Goal: Use online tool/utility: Utilize a website feature to perform a specific function

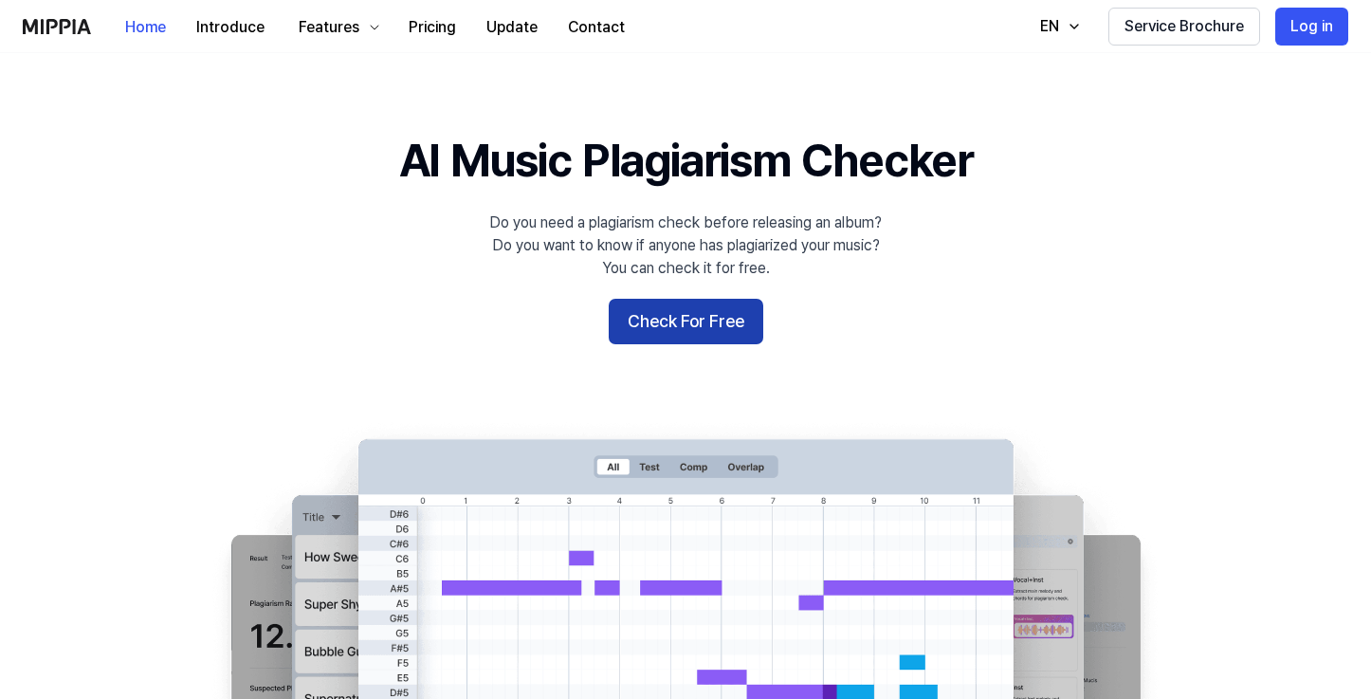
click at [718, 326] on button "Check For Free" at bounding box center [686, 322] width 155 height 46
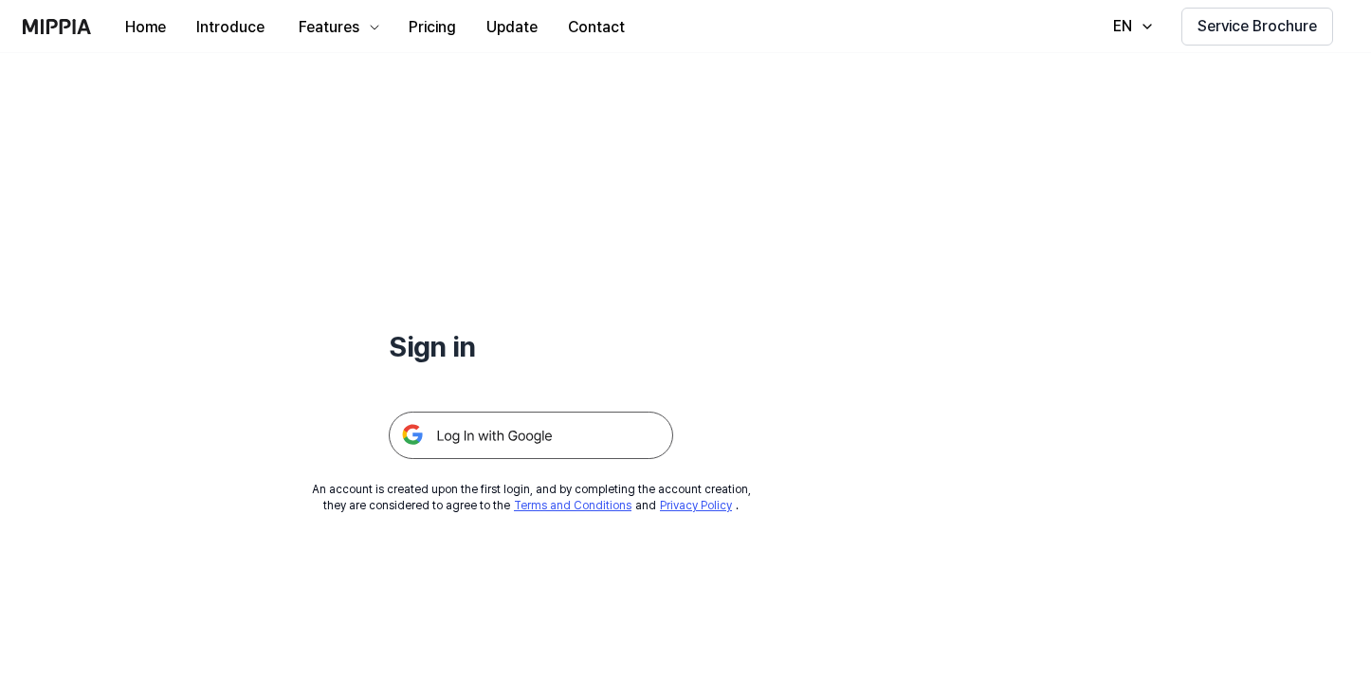
click at [566, 447] on img at bounding box center [531, 435] width 284 height 47
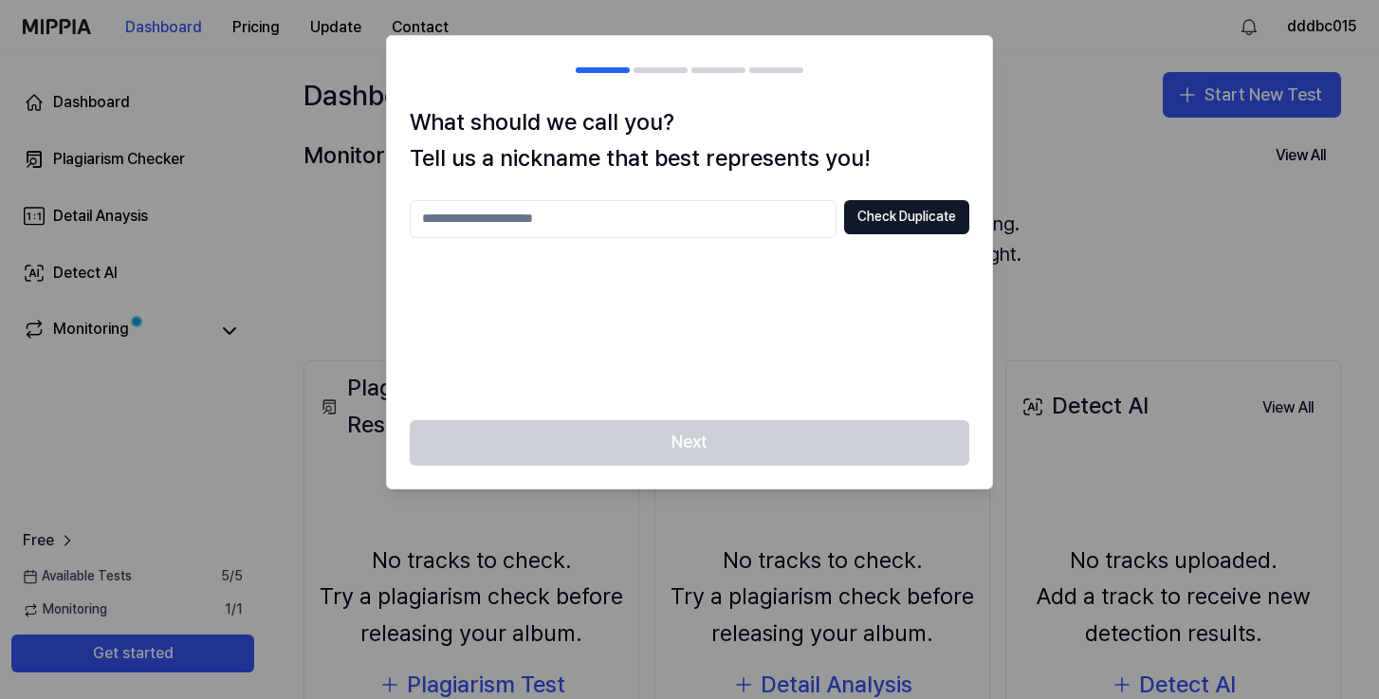
click at [706, 226] on input "text" at bounding box center [623, 219] width 427 height 38
type input "****"
click at [927, 214] on button "Check Duplicate" at bounding box center [906, 217] width 125 height 34
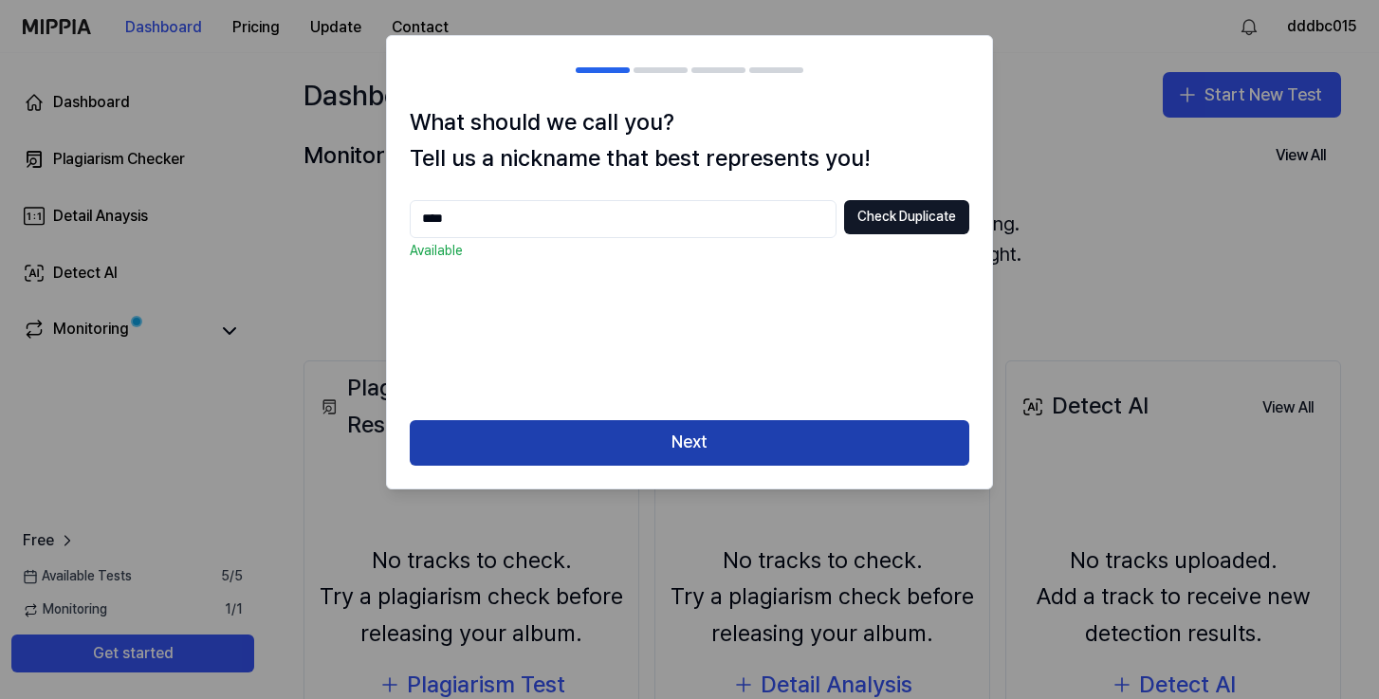
click at [625, 443] on button "Next" at bounding box center [689, 443] width 559 height 46
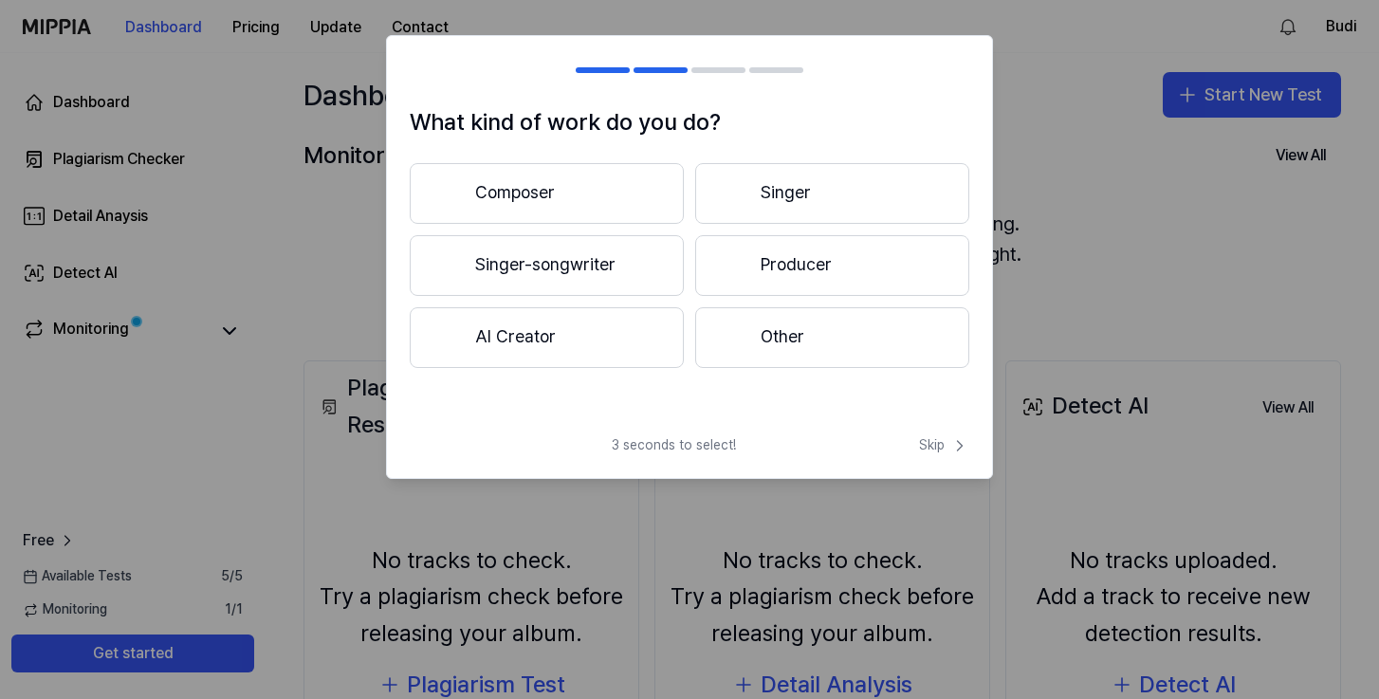
click at [777, 328] on button "Other" at bounding box center [832, 337] width 274 height 61
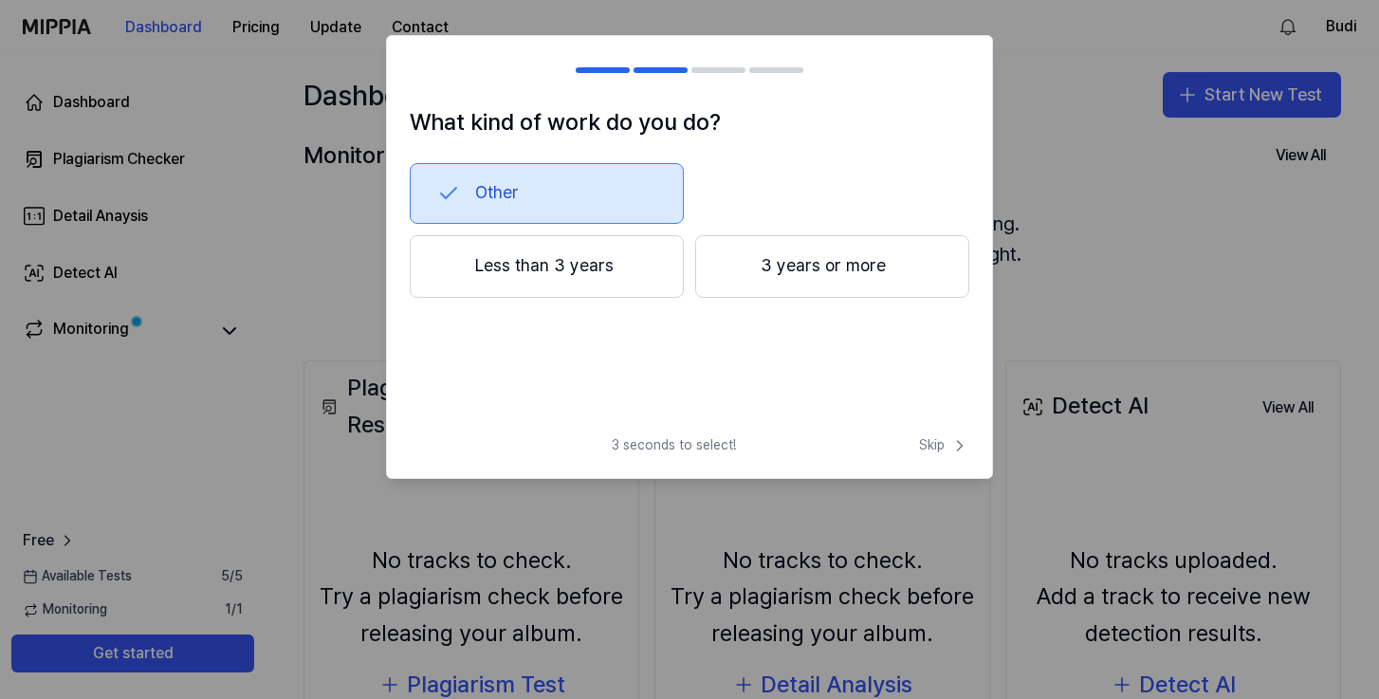
click at [582, 277] on button "Less than 3 years" at bounding box center [547, 266] width 274 height 63
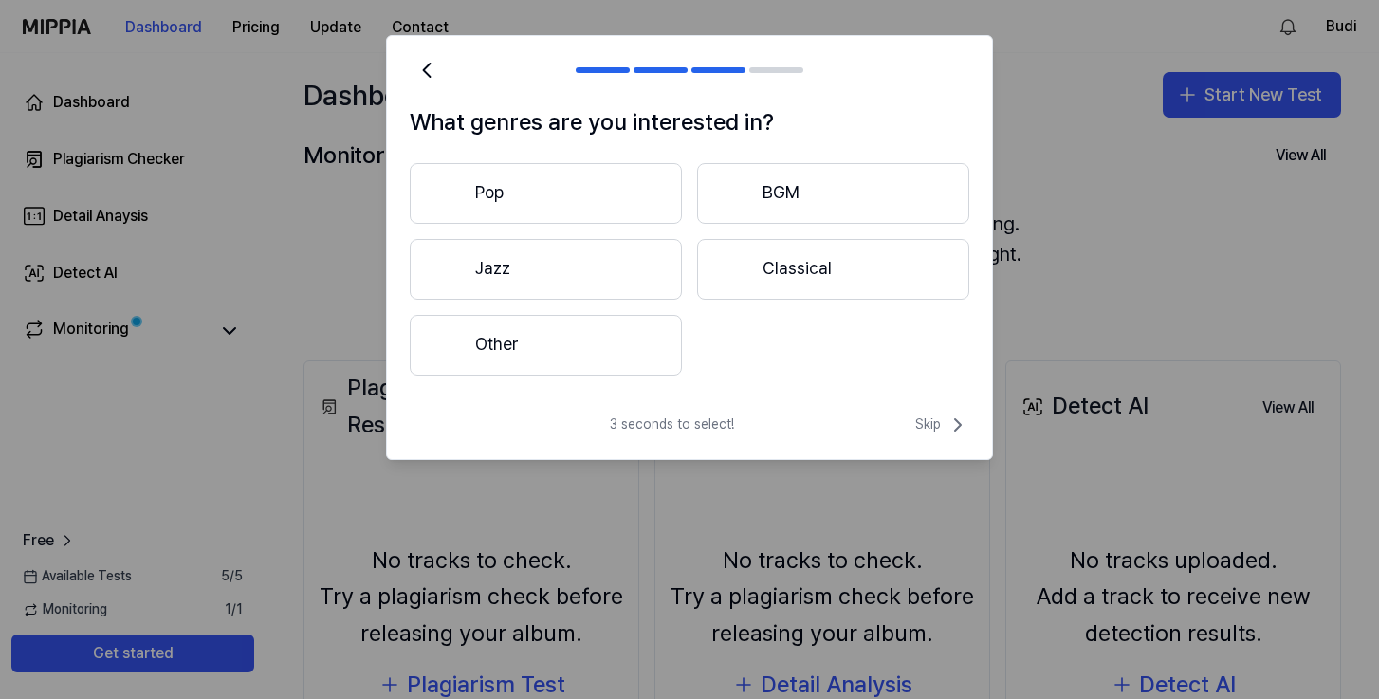
click at [594, 210] on button "Pop" at bounding box center [546, 193] width 272 height 61
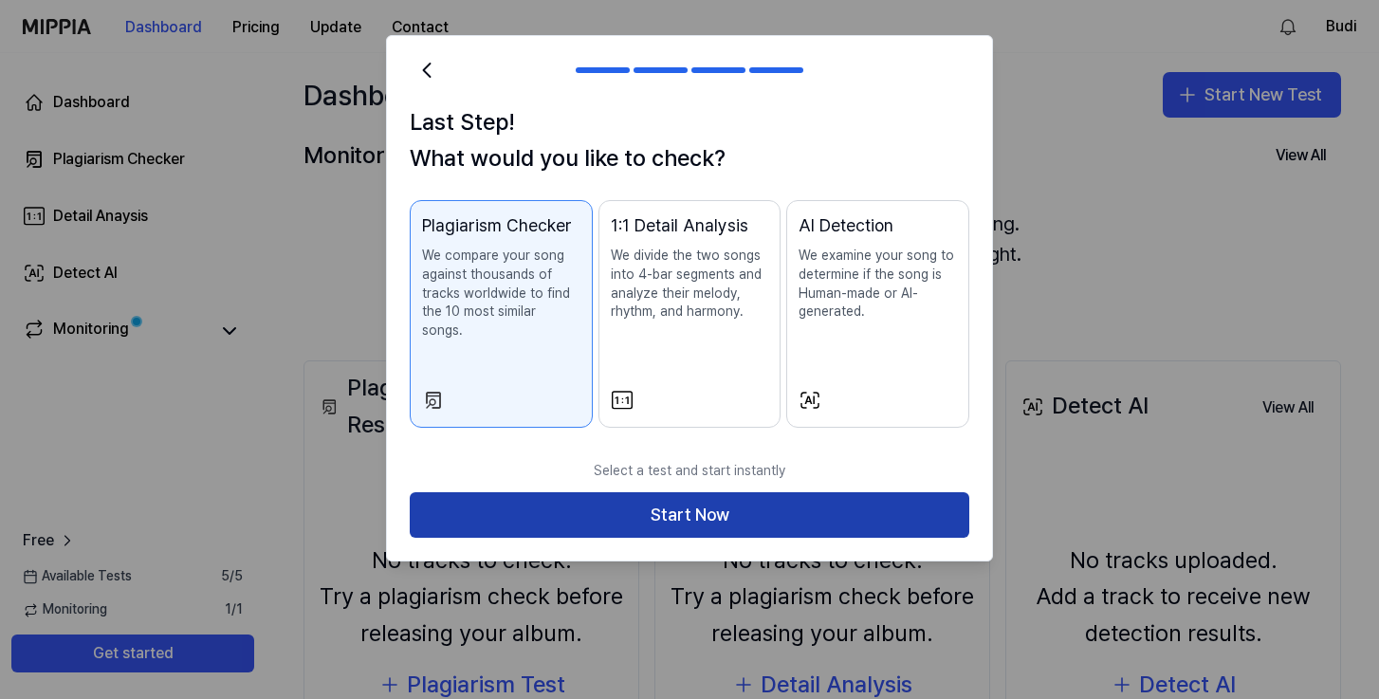
click at [603, 497] on button "Start Now" at bounding box center [689, 515] width 559 height 46
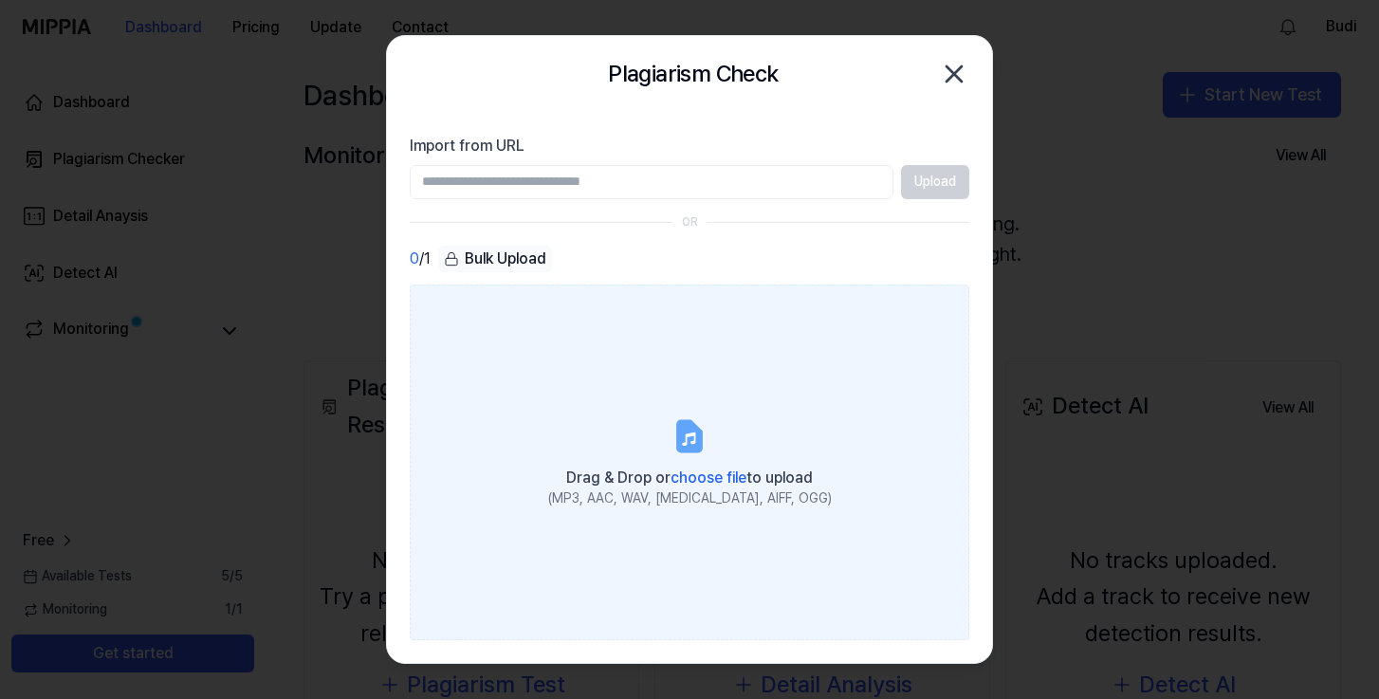
click at [699, 474] on span "choose file" at bounding box center [708, 477] width 76 height 18
click at [0, 0] on input "Drag & Drop or choose file to upload (MP3, AAC, WAV, [MEDICAL_DATA], AIFF, OGG)" at bounding box center [0, 0] width 0 height 0
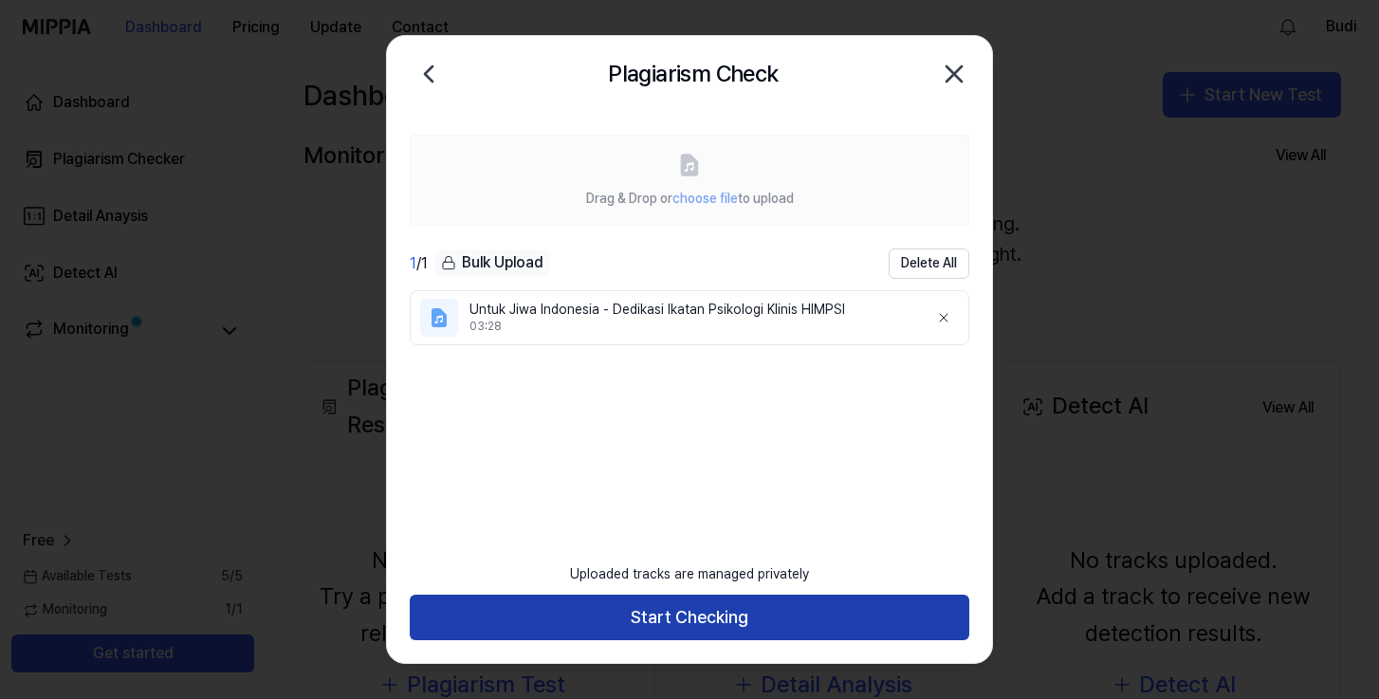
click at [708, 622] on button "Start Checking" at bounding box center [689, 618] width 559 height 46
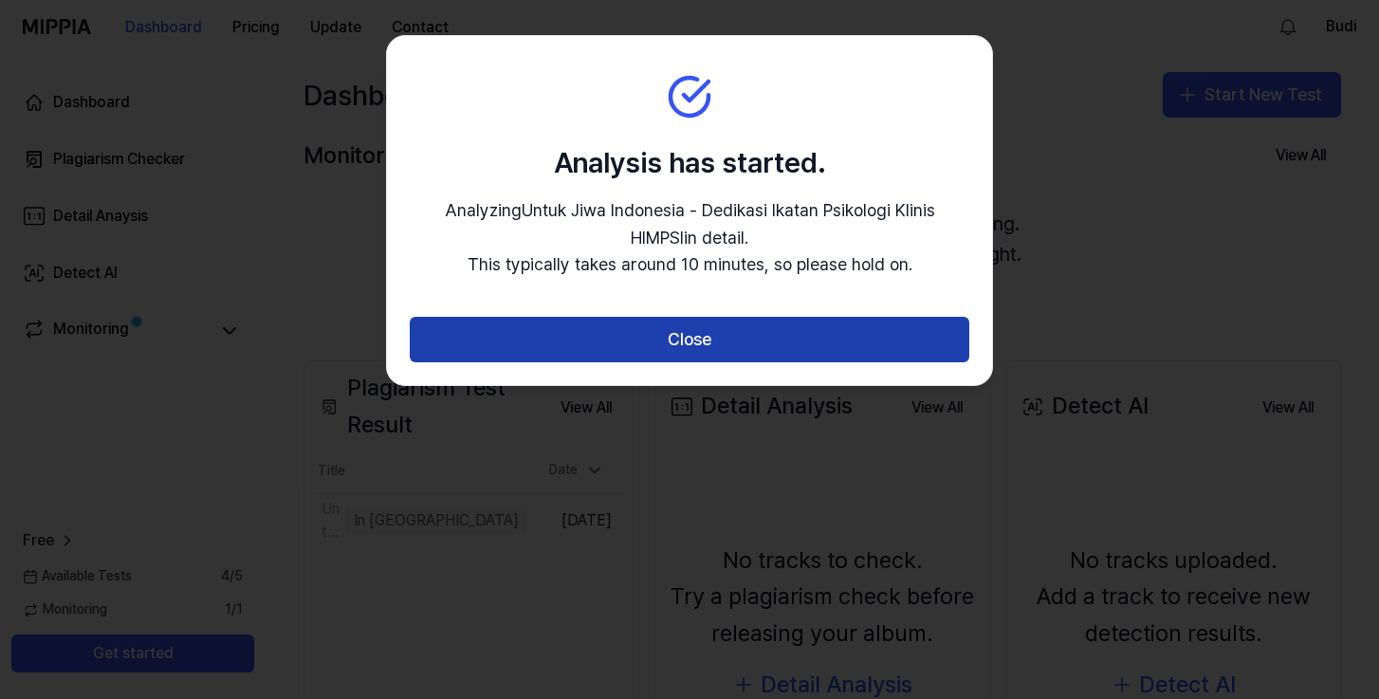
click at [686, 347] on button "Close" at bounding box center [689, 340] width 559 height 46
